Goal: Task Accomplishment & Management: Manage account settings

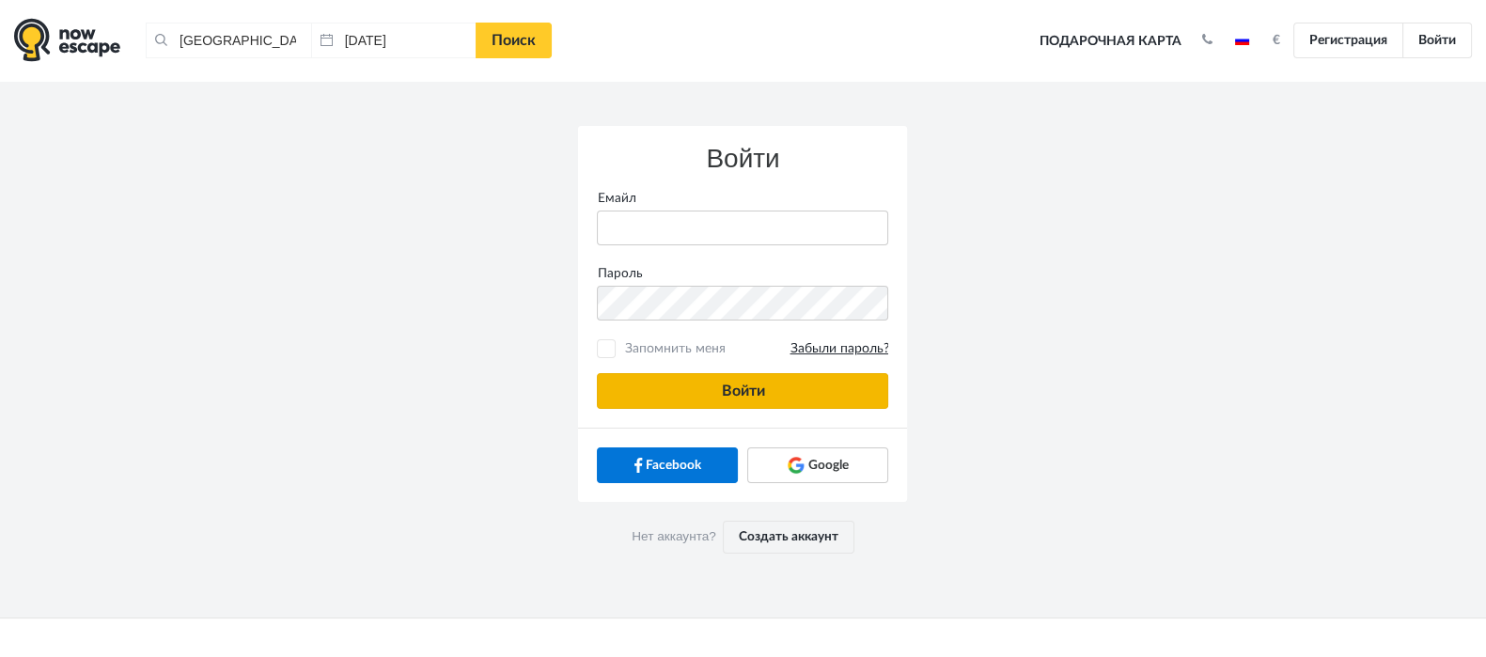
type input "anatoly@imaginaris.ee"
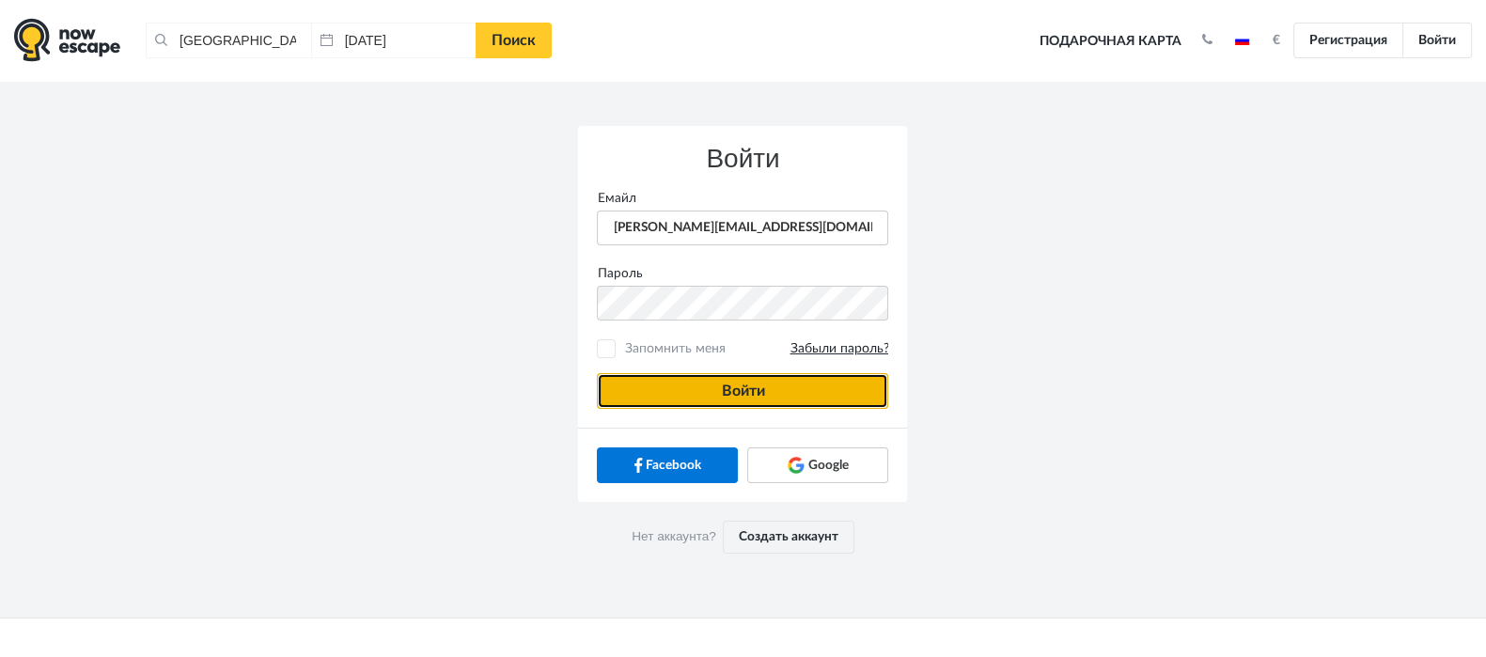
click at [792, 387] on button "Войти" at bounding box center [742, 391] width 291 height 36
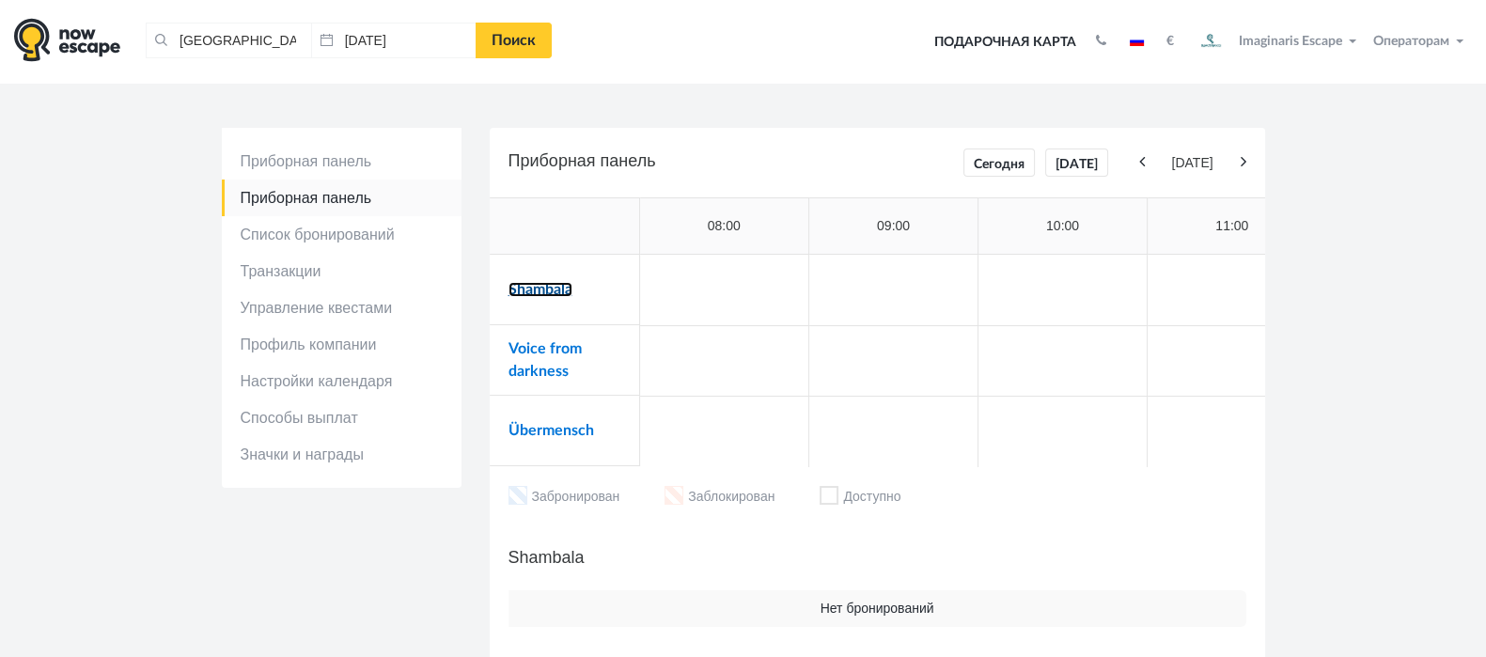
drag, startPoint x: 553, startPoint y: 290, endPoint x: 543, endPoint y: 296, distance: 11.0
click at [551, 290] on link "Shambala" at bounding box center [541, 289] width 64 height 15
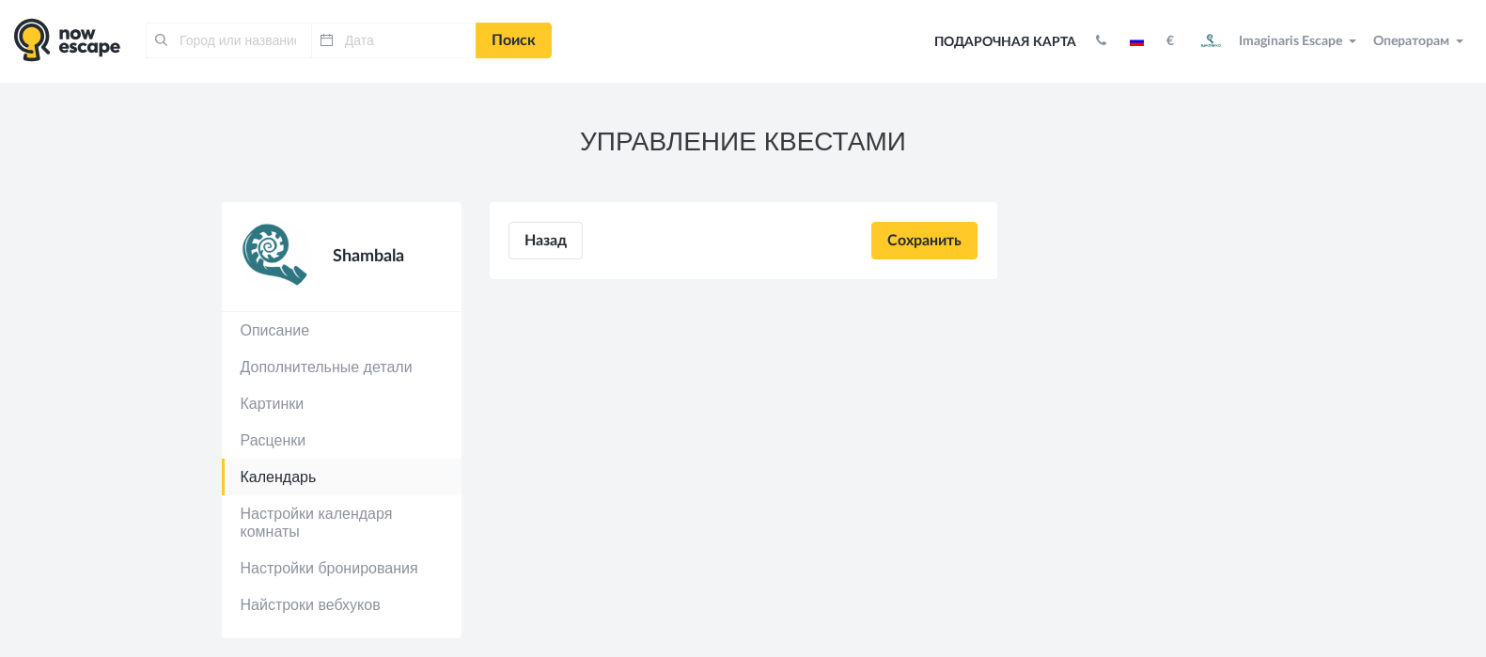
type input "[GEOGRAPHIC_DATA], [GEOGRAPHIC_DATA]"
type input "[DATE]"
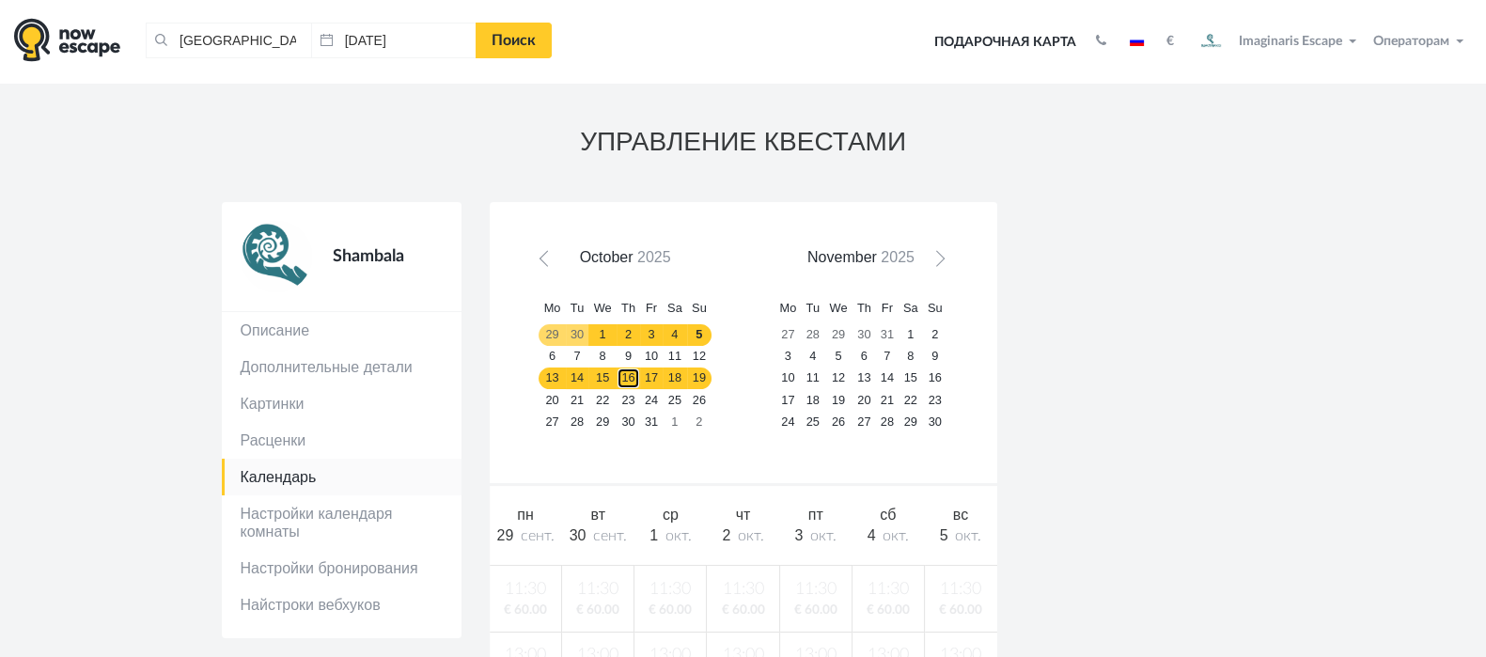
click at [637, 368] on link "16" at bounding box center [628, 379] width 23 height 22
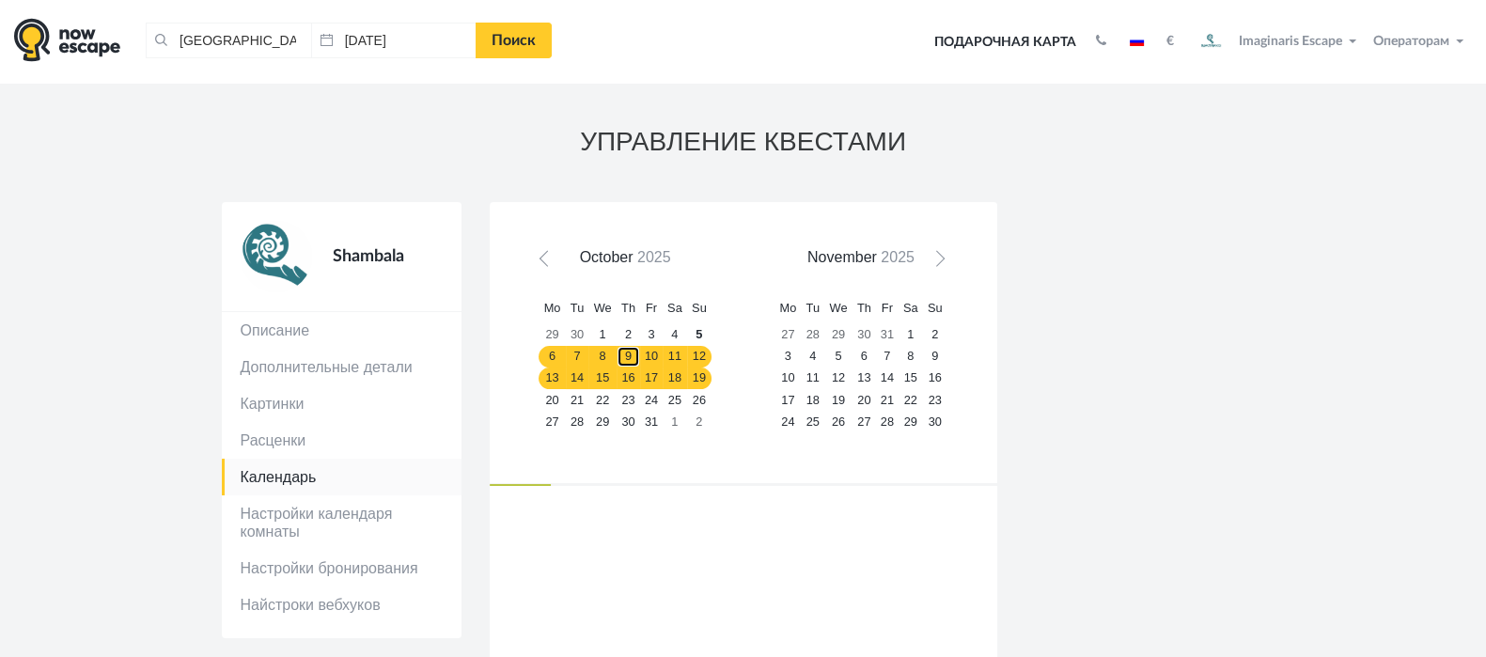
click at [638, 356] on link "9" at bounding box center [628, 357] width 23 height 22
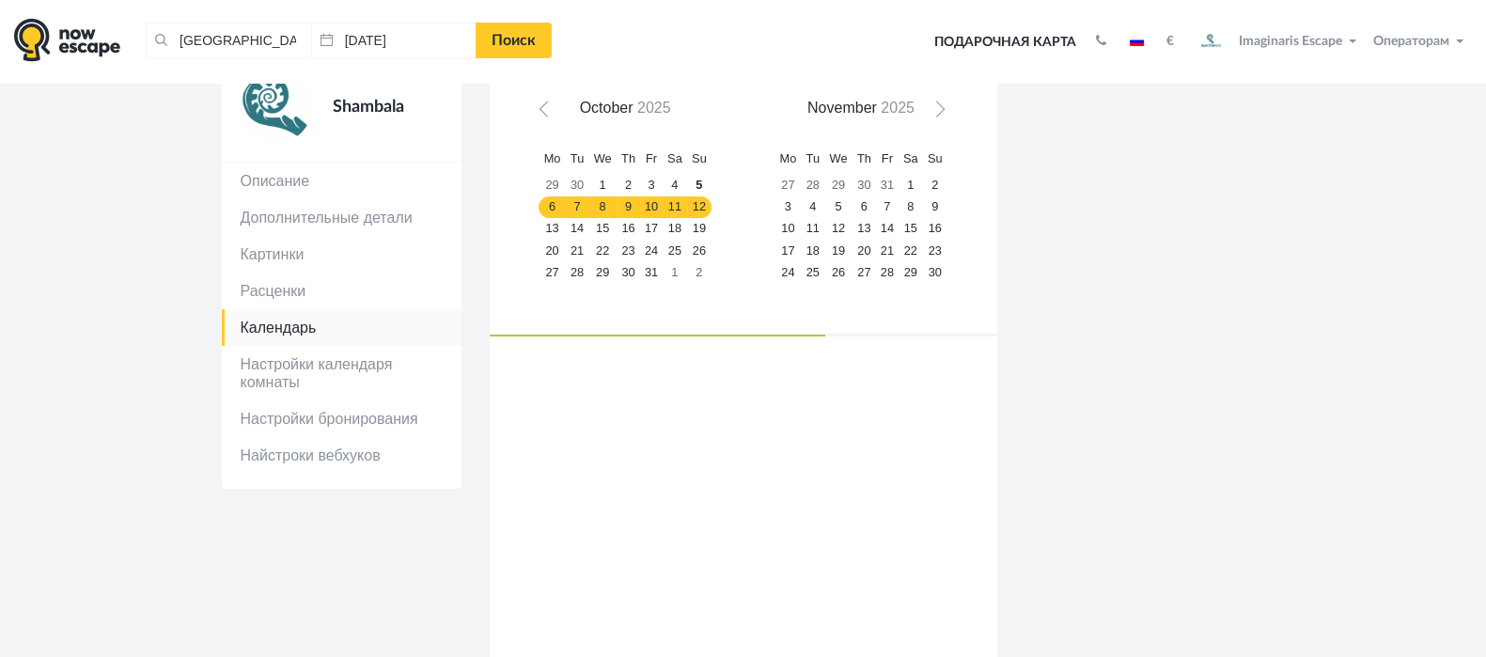
scroll to position [234, 0]
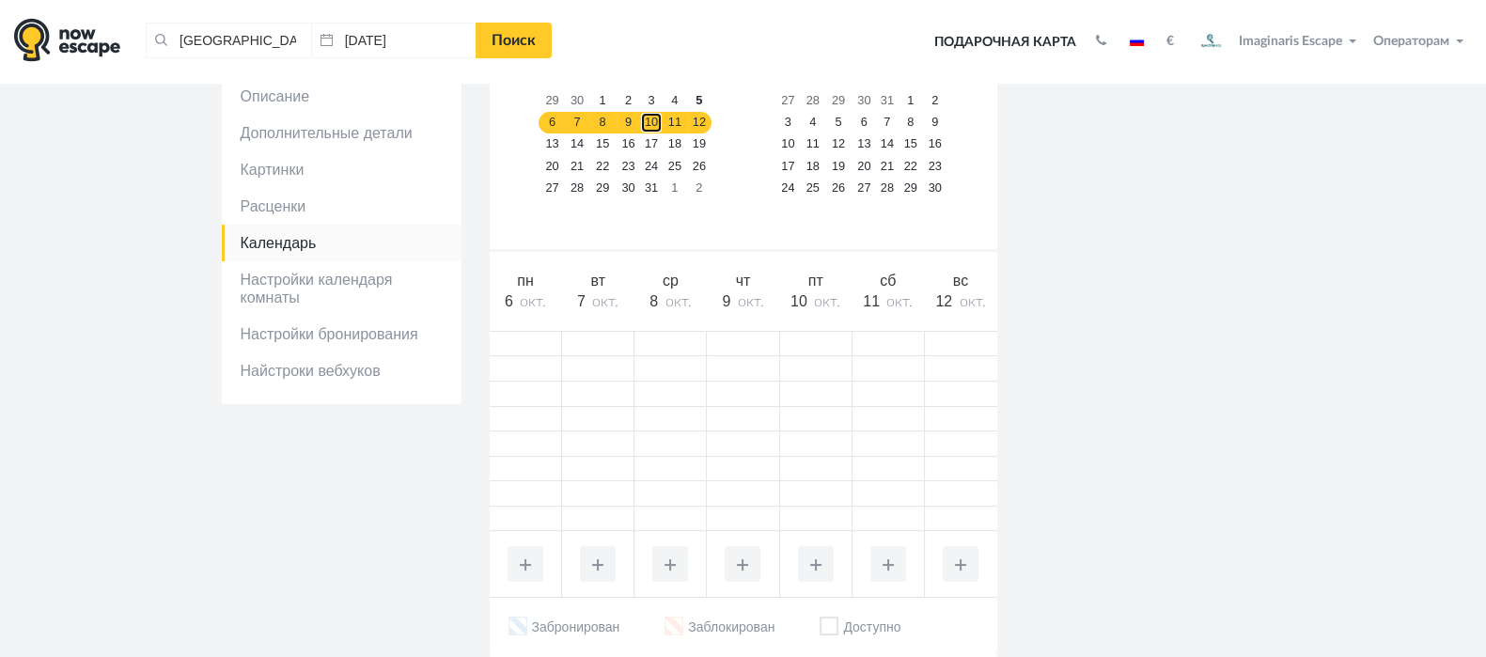
click at [647, 125] on link "10" at bounding box center [651, 123] width 23 height 22
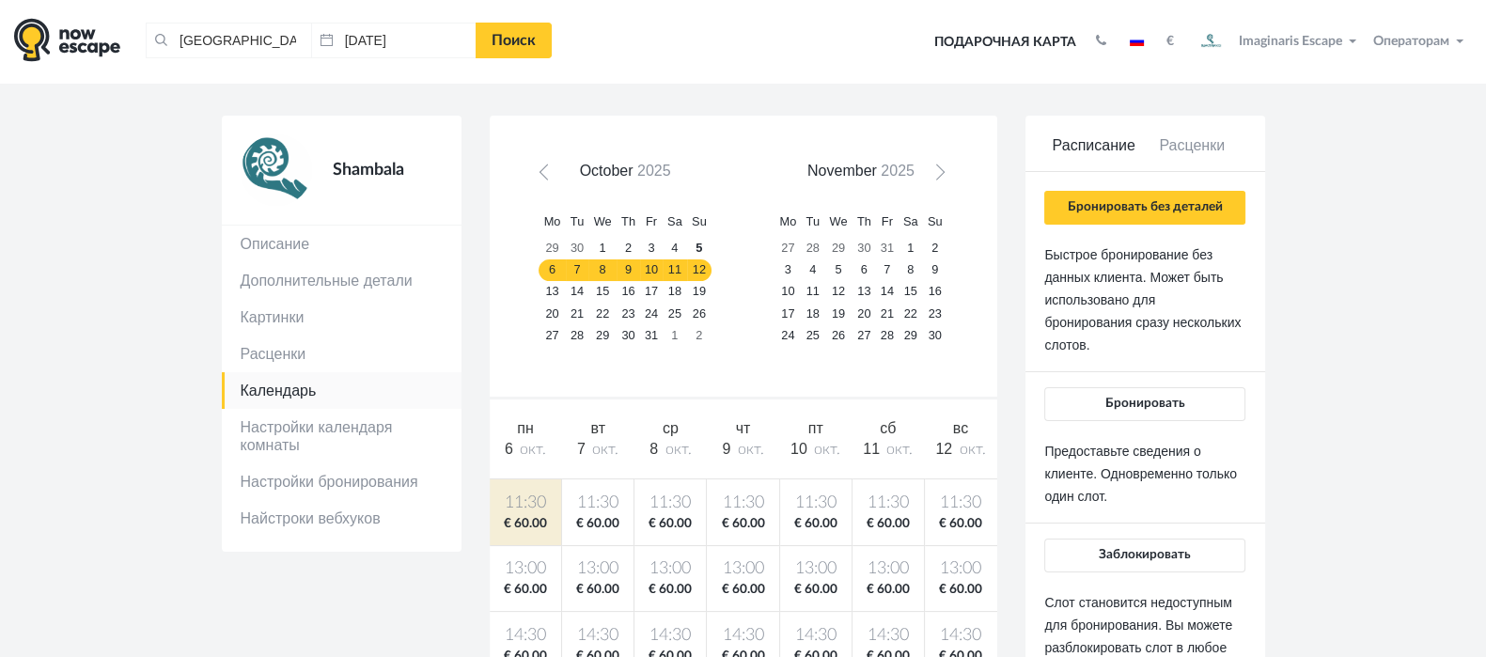
scroll to position [117, 0]
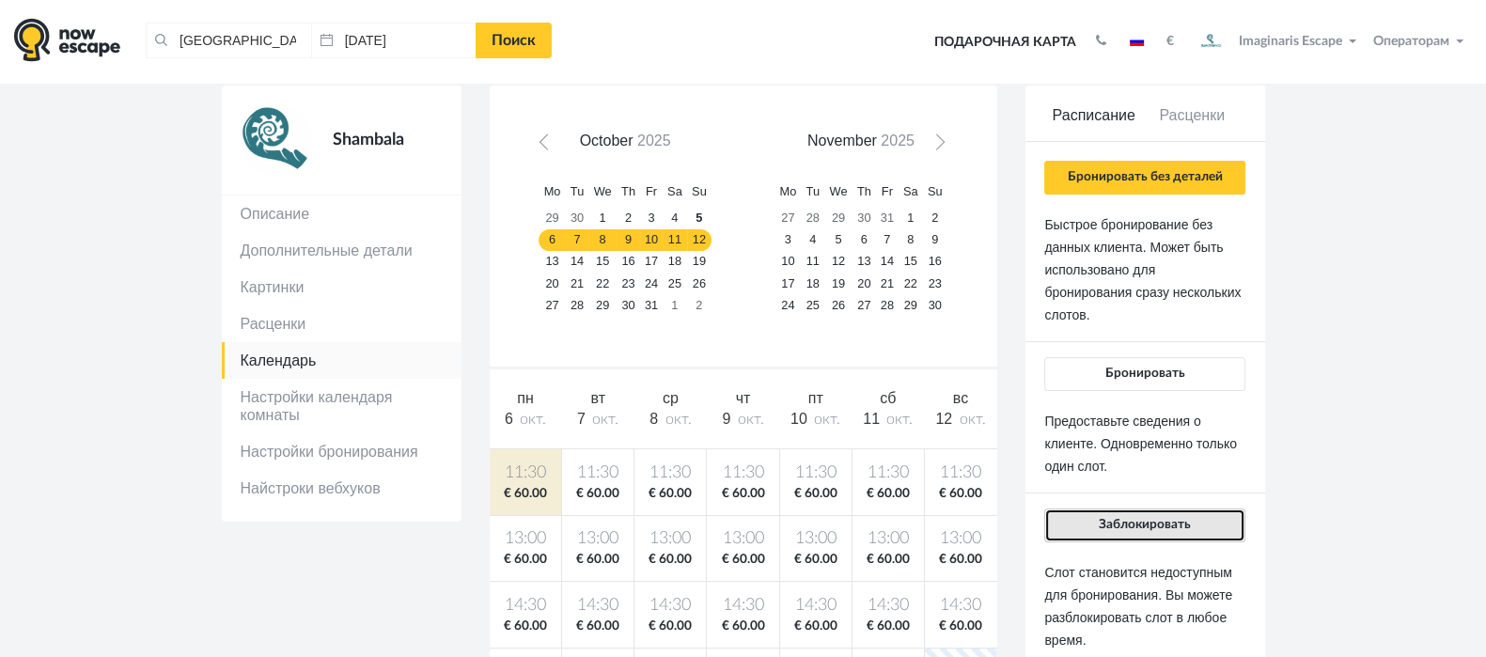
click at [1175, 518] on span "Заблокировать" at bounding box center [1145, 524] width 92 height 13
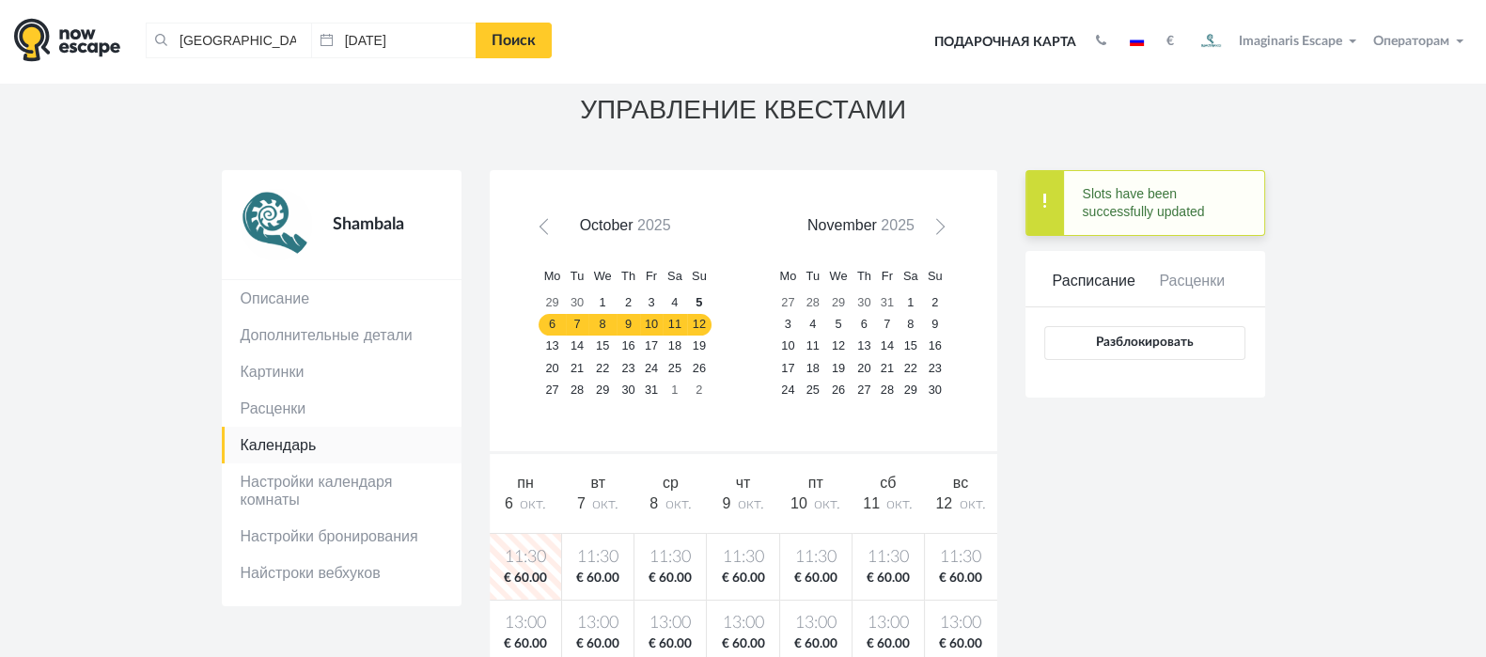
scroll to position [0, 0]
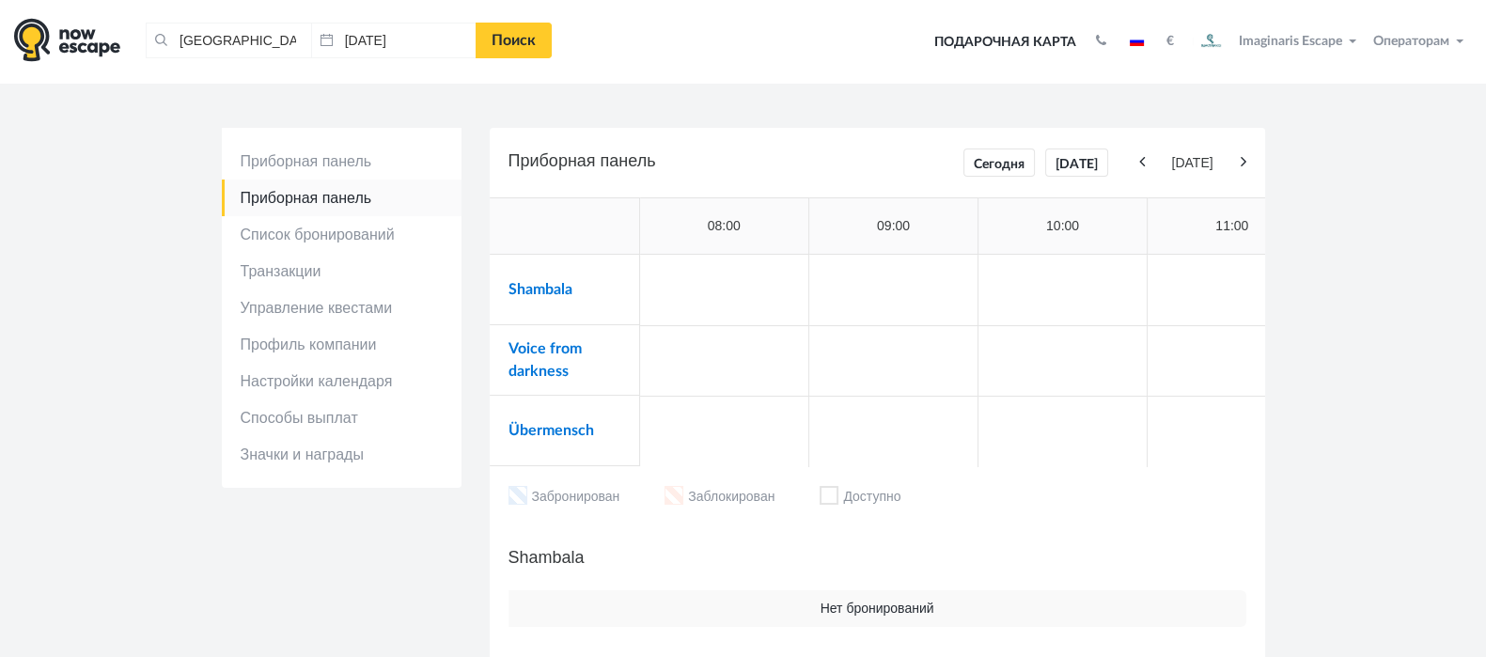
click at [544, 361] on td "Voice from darkness" at bounding box center [565, 360] width 150 height 70
click at [573, 345] on link "Voice from darkness" at bounding box center [545, 360] width 73 height 38
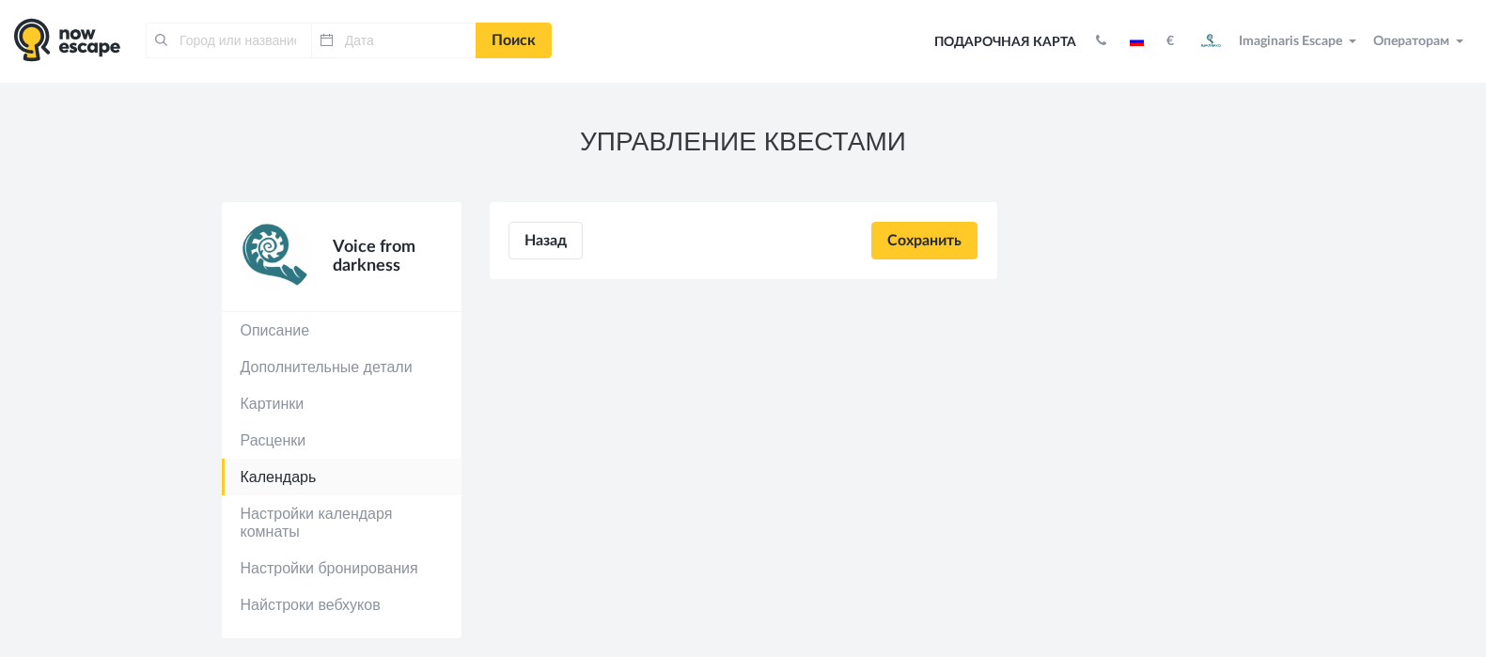
type input "[GEOGRAPHIC_DATA], [GEOGRAPHIC_DATA]"
type input "[DATE]"
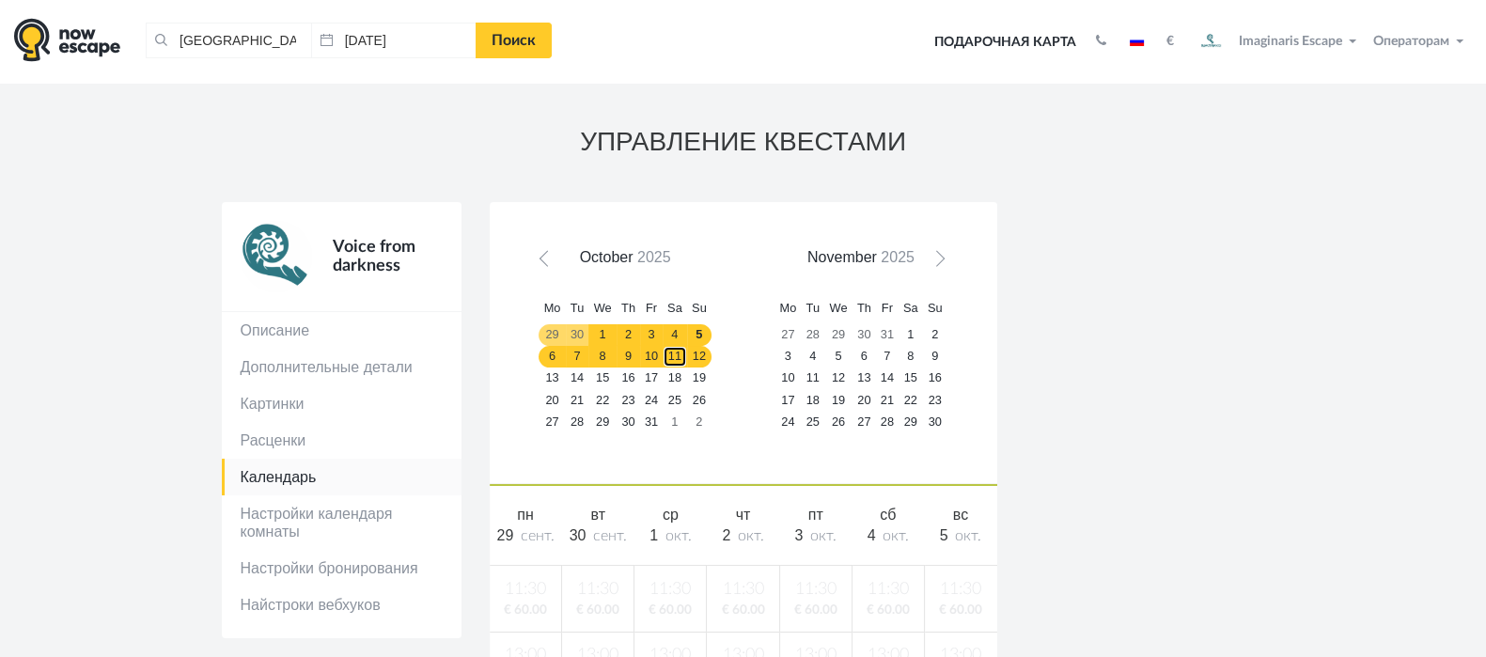
click at [671, 356] on link "11" at bounding box center [675, 357] width 24 height 22
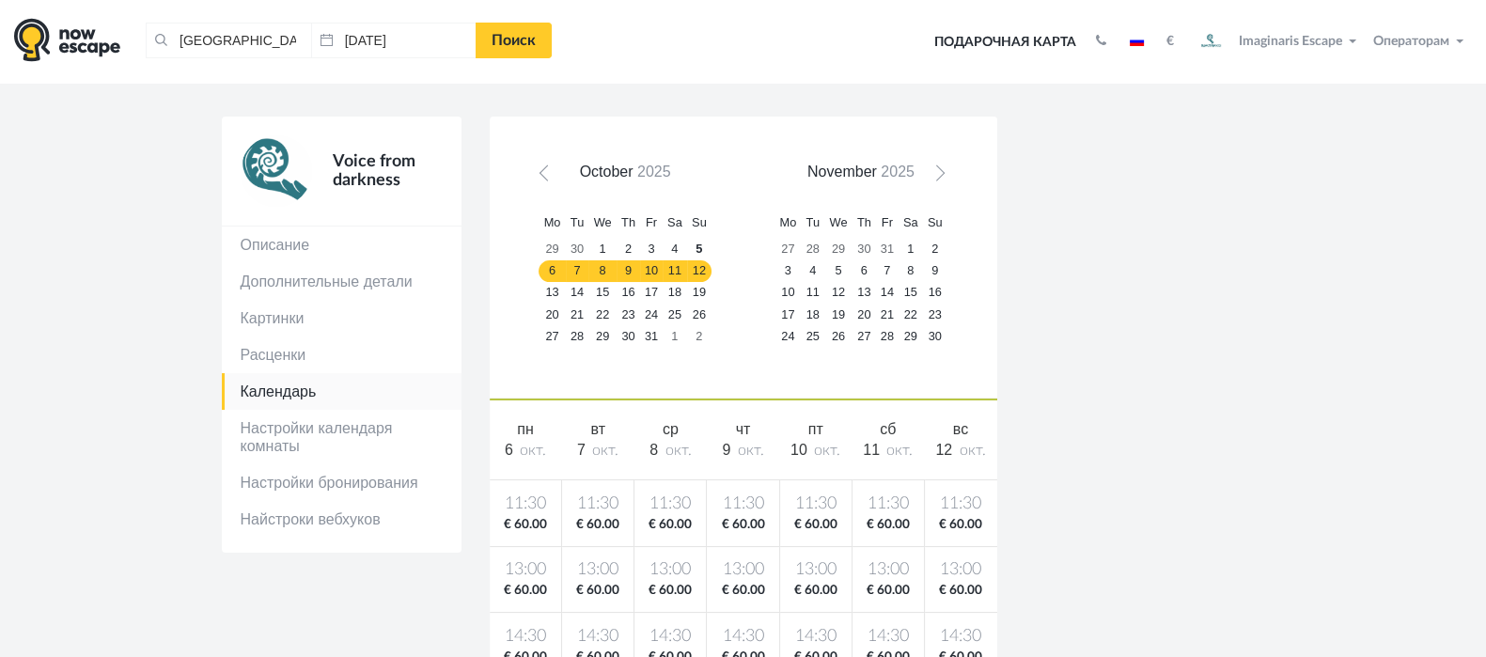
scroll to position [117, 0]
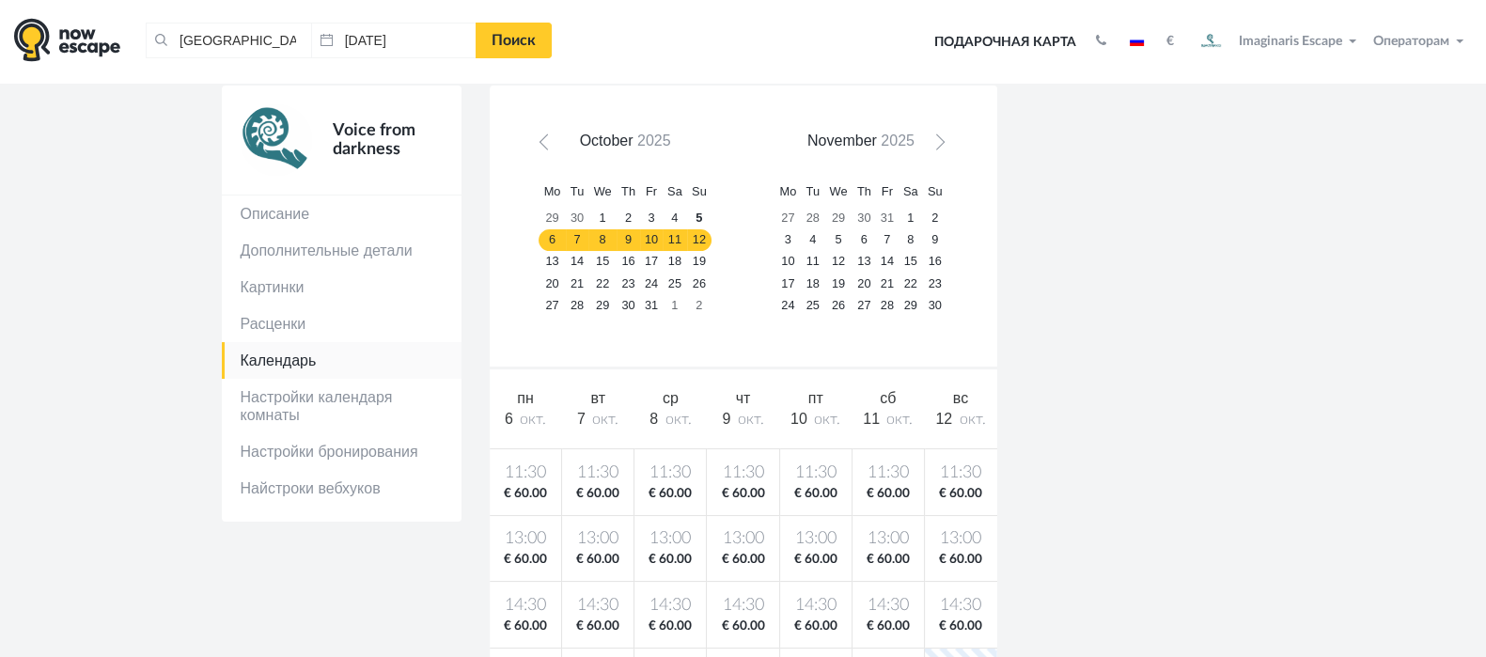
click at [527, 462] on span "11:30" at bounding box center [525, 473] width 65 height 23
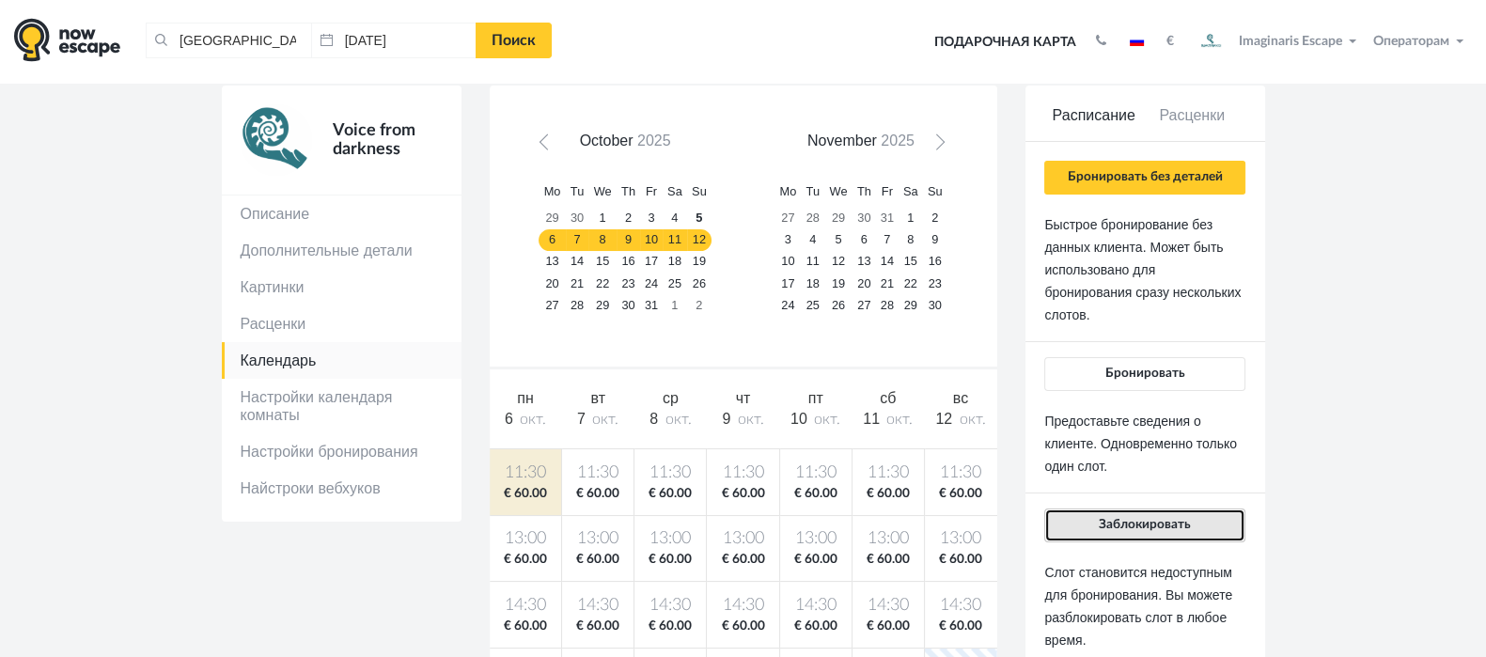
click at [1165, 518] on span "Заблокировать" at bounding box center [1145, 524] width 92 height 13
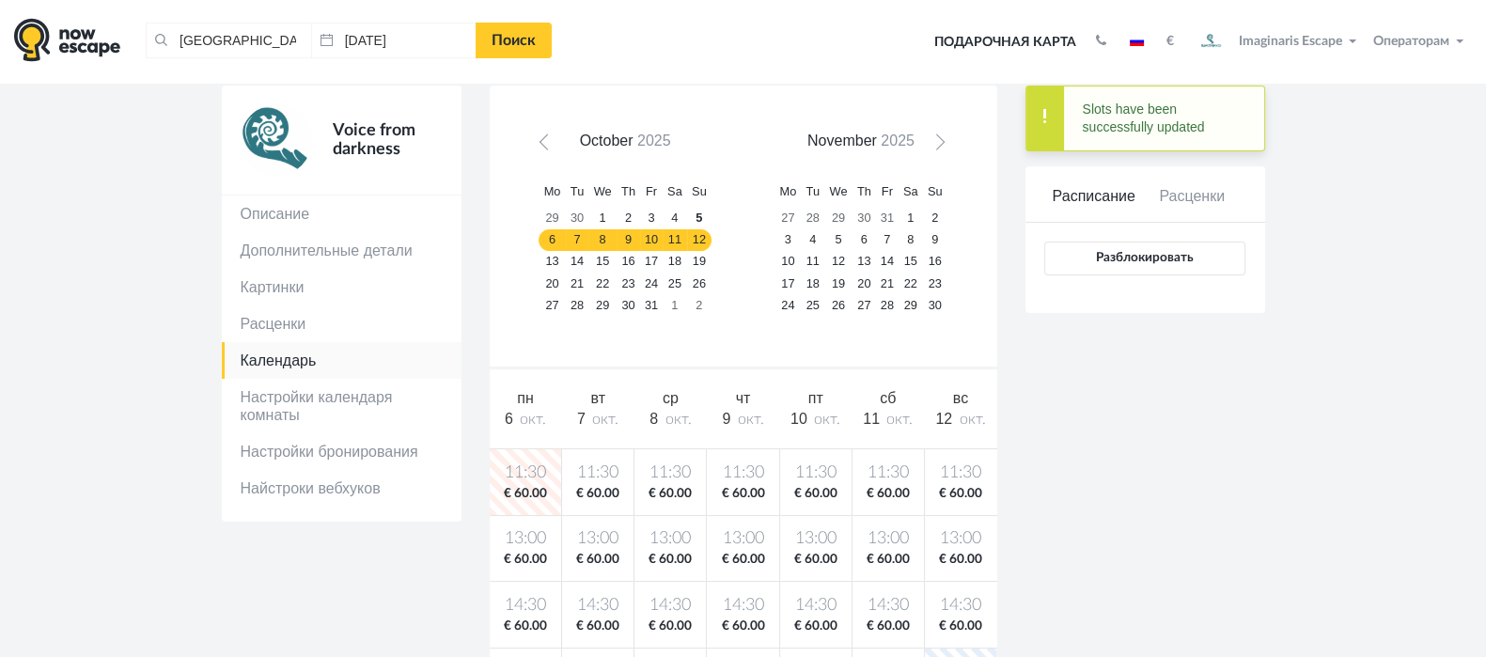
scroll to position [0, 0]
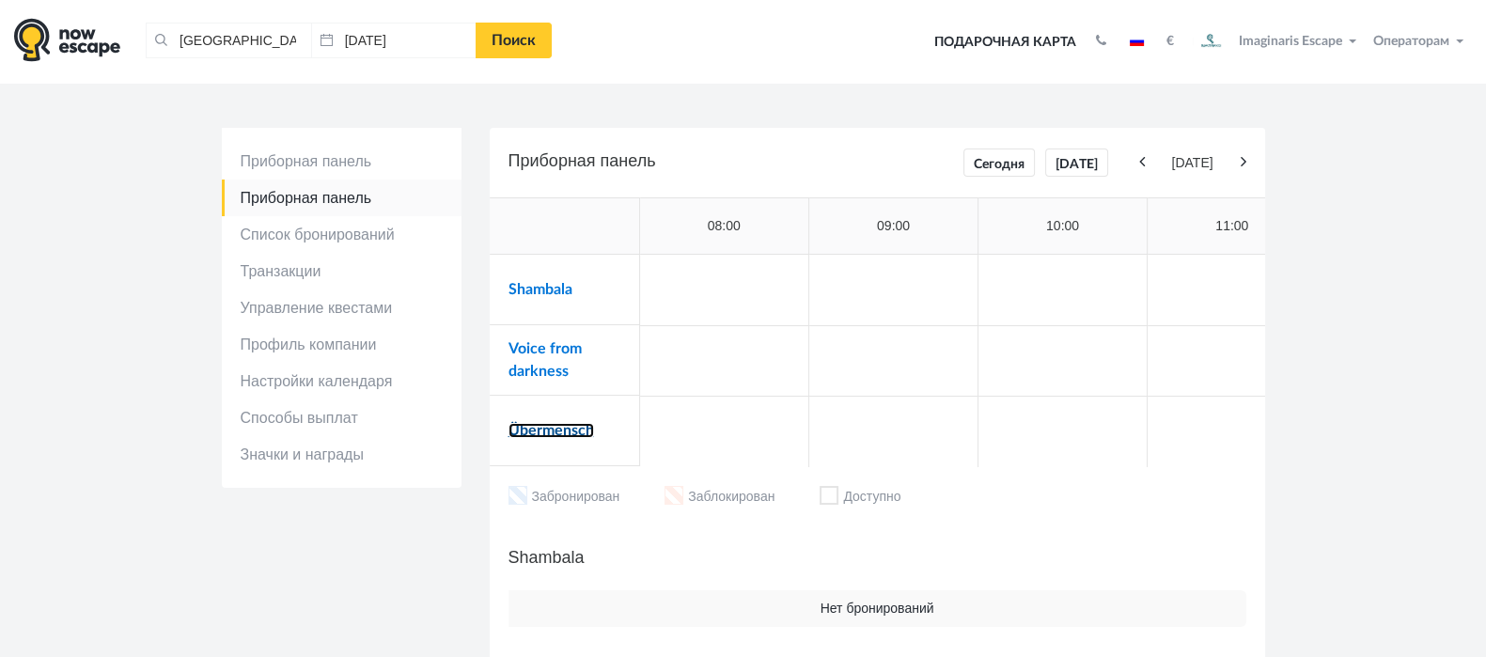
click at [557, 431] on link "Übermensch" at bounding box center [552, 430] width 86 height 15
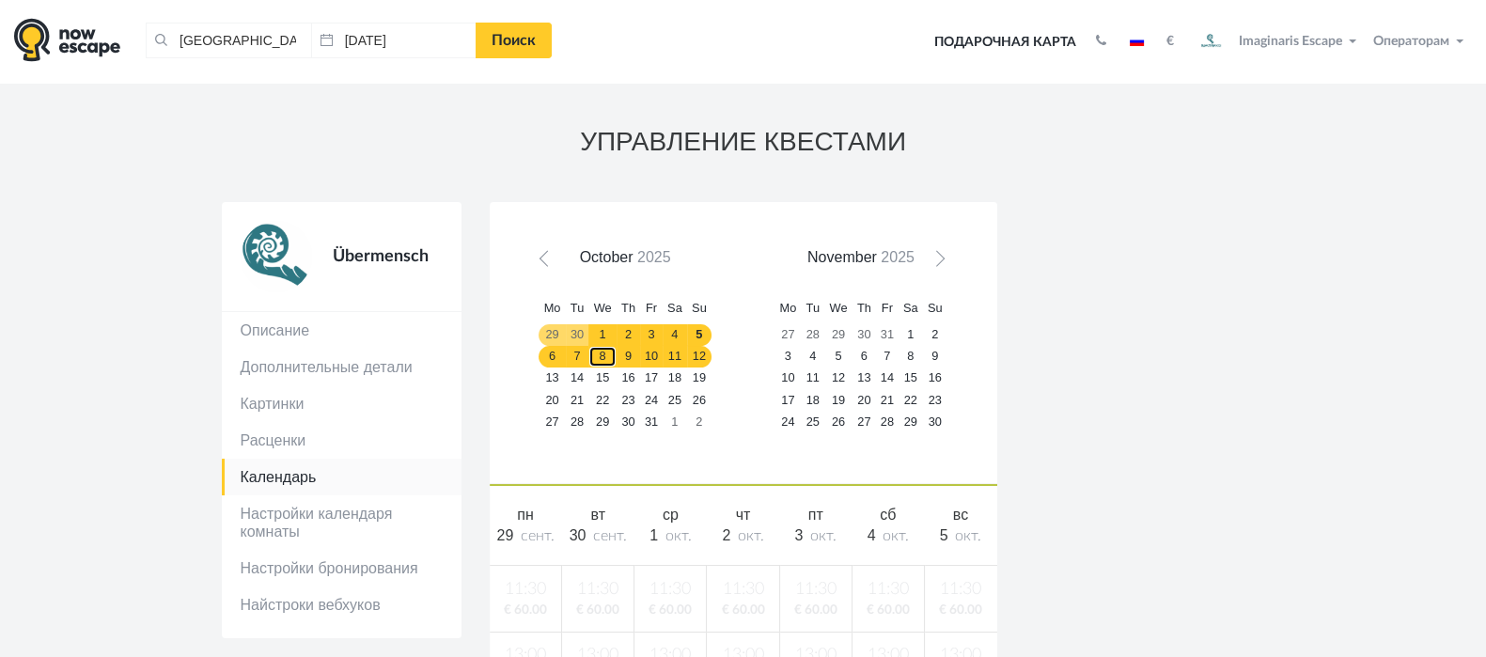
click at [607, 348] on link "8" at bounding box center [602, 357] width 28 height 22
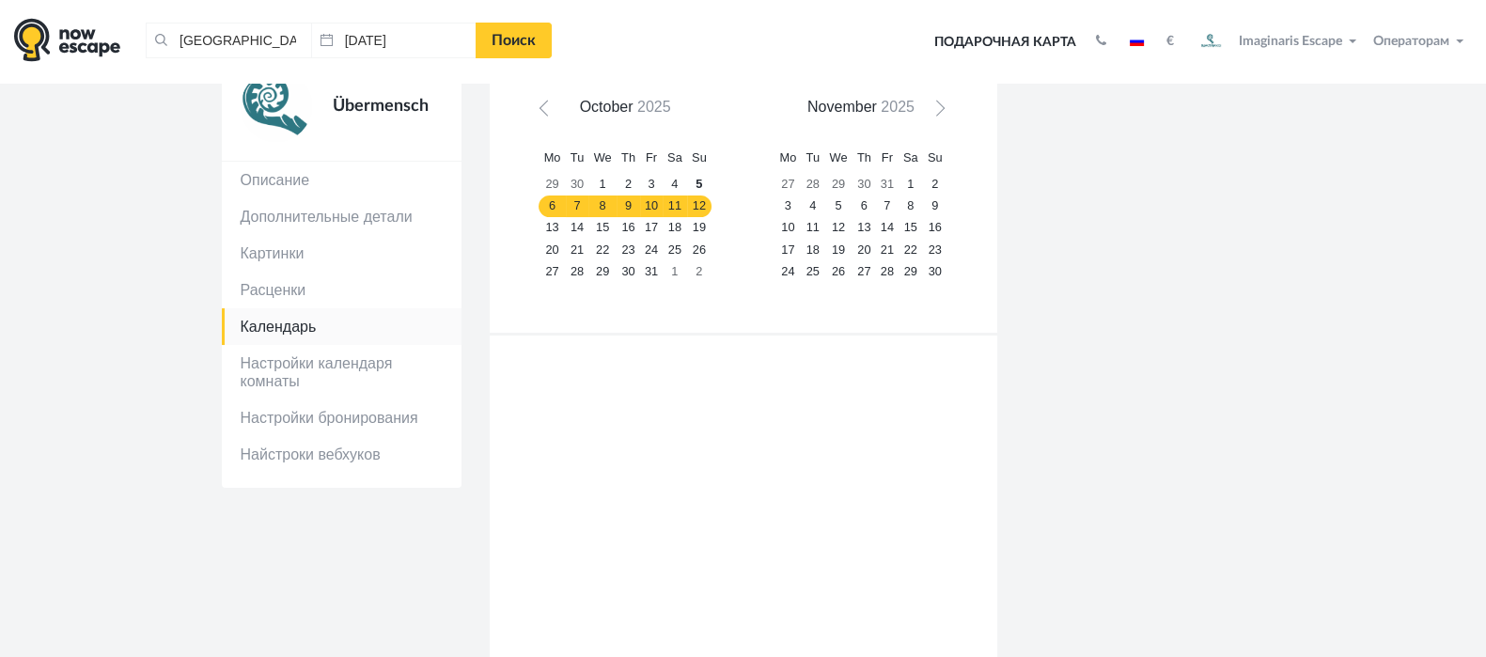
scroll to position [234, 0]
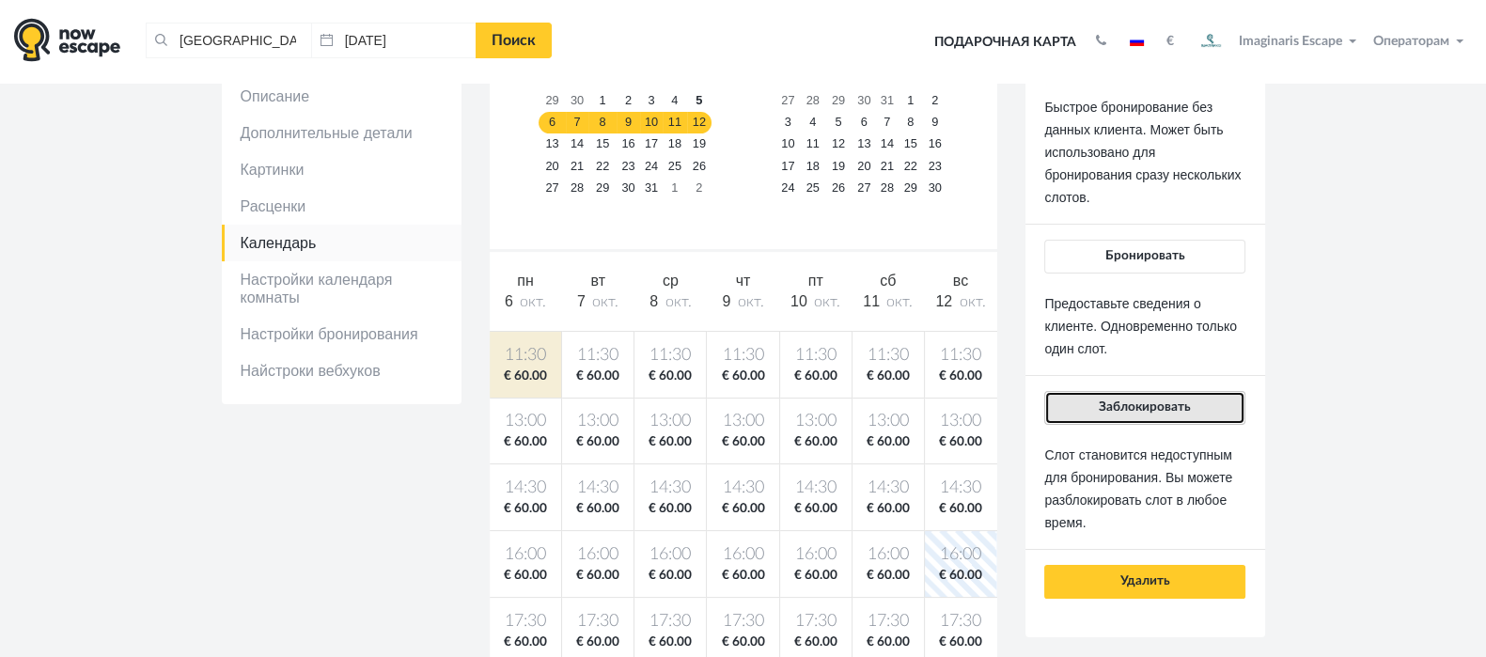
click at [1133, 409] on span "Заблокировать" at bounding box center [1145, 406] width 92 height 13
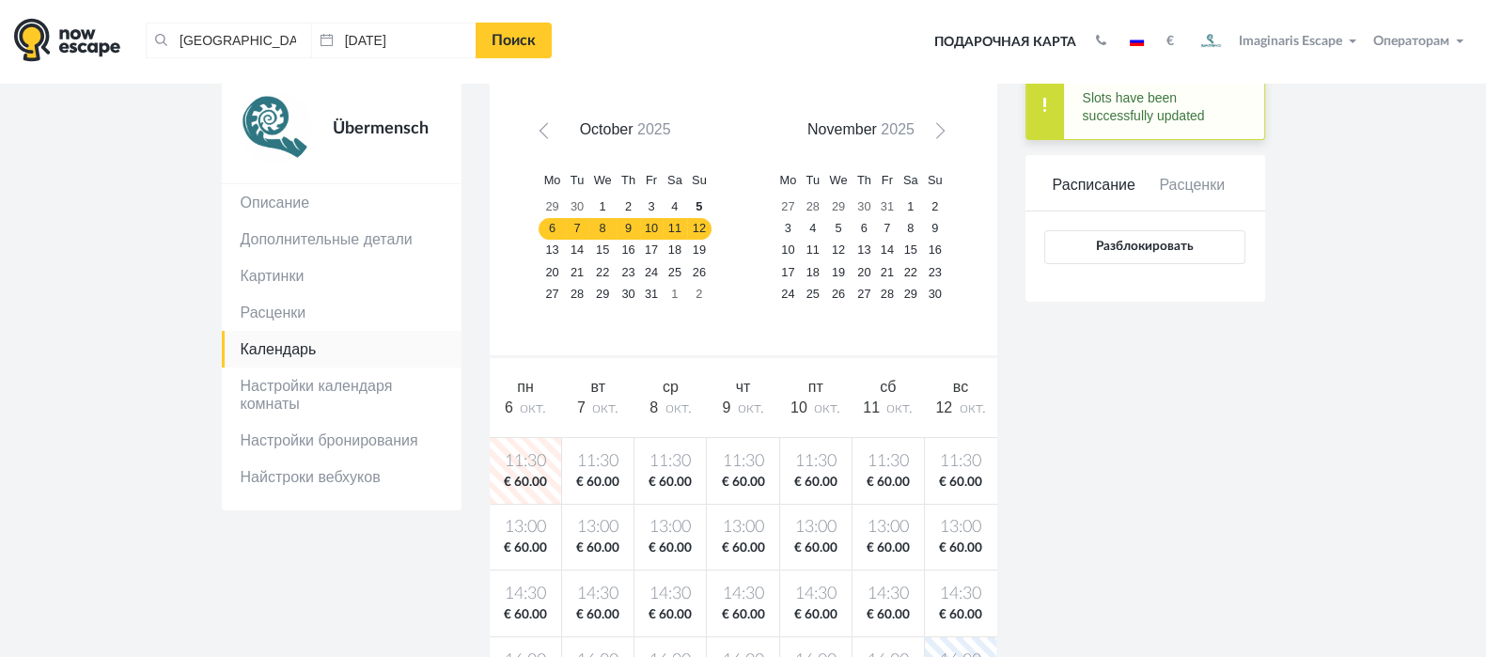
scroll to position [0, 0]
